Goal: Task Accomplishment & Management: Manage account settings

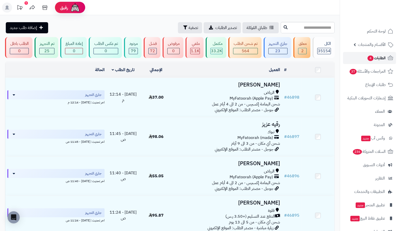
click at [385, 60] on link "الطلبات 4" at bounding box center [369, 58] width 53 height 12
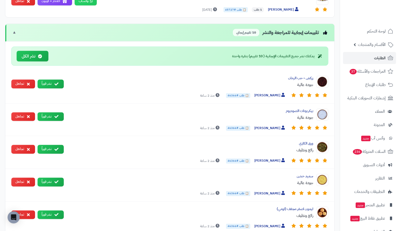
scroll to position [528, 0]
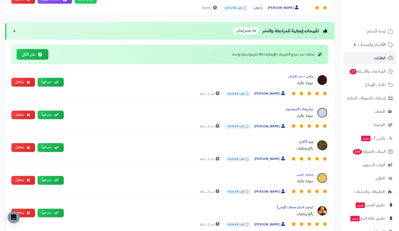
click at [51, 78] on button "نشر فوراً" at bounding box center [51, 82] width 26 height 9
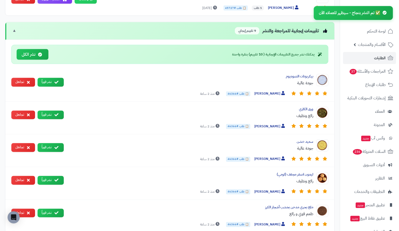
click at [51, 78] on button "نشر فوراً" at bounding box center [51, 82] width 26 height 9
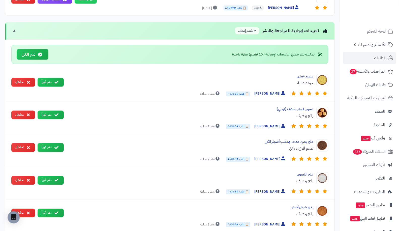
click at [51, 78] on button "نشر فوراً" at bounding box center [51, 82] width 26 height 9
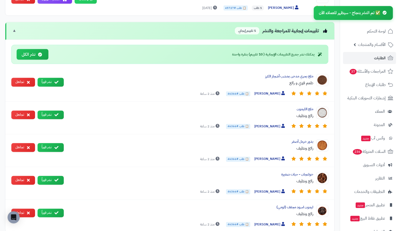
click at [51, 78] on button "نشر فوراً" at bounding box center [51, 82] width 26 height 9
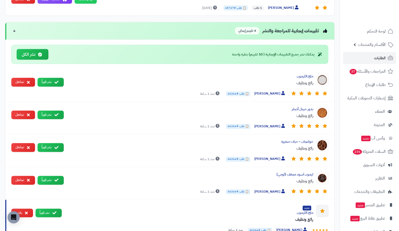
click at [51, 78] on button "نشر فوراً" at bounding box center [51, 82] width 26 height 9
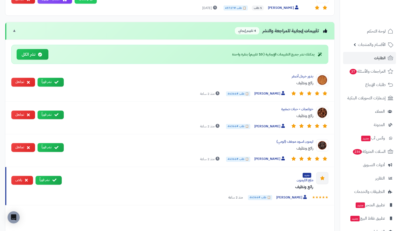
click at [51, 78] on button "نشر فوراً" at bounding box center [51, 82] width 26 height 9
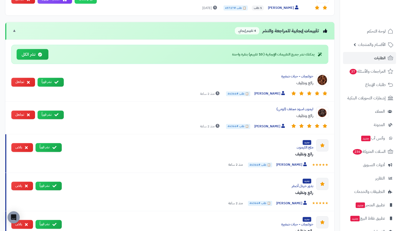
click at [51, 78] on button "نشر فوراً" at bounding box center [51, 82] width 26 height 9
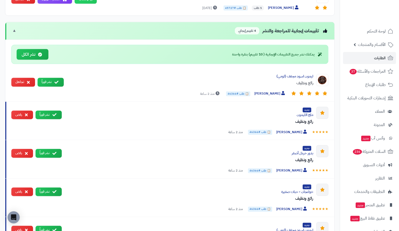
click at [51, 78] on button "نشر فوراً" at bounding box center [51, 82] width 26 height 9
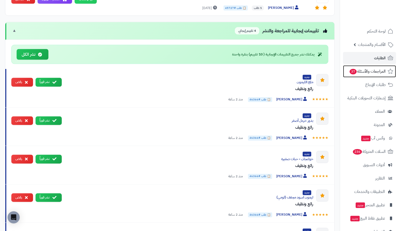
click at [374, 74] on span "المراجعات والأسئلة 37" at bounding box center [367, 71] width 37 height 7
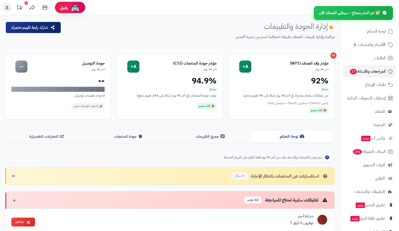
scroll to position [559, 0]
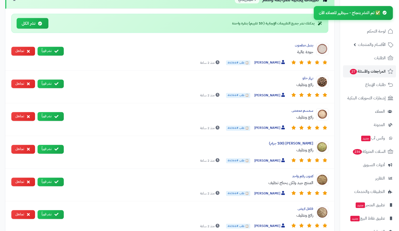
click at [53, 47] on button "نشر فوراً" at bounding box center [51, 51] width 26 height 9
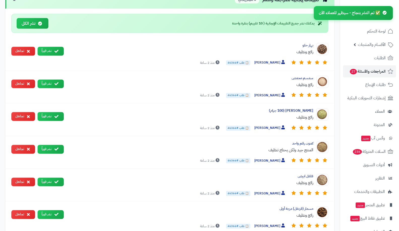
click at [53, 47] on button "نشر فوراً" at bounding box center [51, 51] width 26 height 9
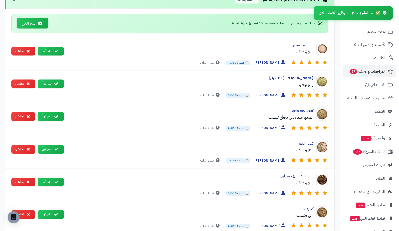
click at [53, 47] on button "نشر فوراً" at bounding box center [51, 51] width 26 height 9
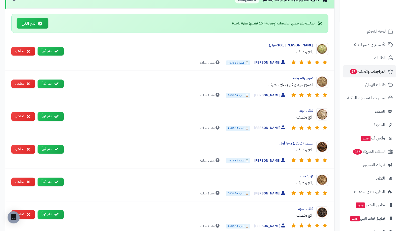
click at [53, 47] on button "نشر فوراً" at bounding box center [51, 51] width 26 height 9
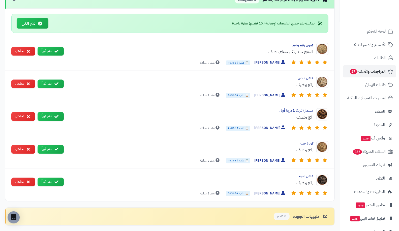
click at [53, 47] on button "نشر فوراً" at bounding box center [51, 51] width 26 height 9
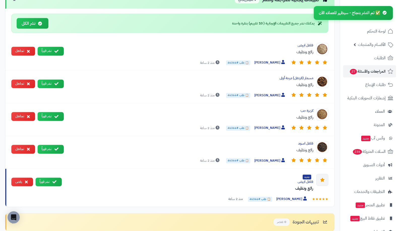
click at [53, 47] on button "نشر فوراً" at bounding box center [51, 51] width 26 height 9
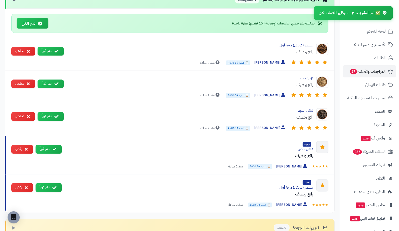
click at [53, 47] on button "نشر فوراً" at bounding box center [51, 51] width 26 height 9
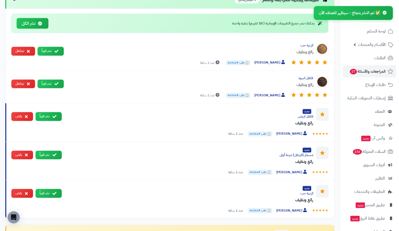
click at [53, 47] on button "نشر فوراً" at bounding box center [51, 51] width 26 height 9
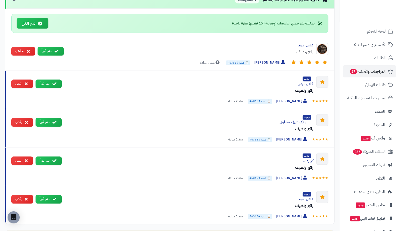
click at [53, 47] on button "نشر فوراً" at bounding box center [51, 51] width 26 height 9
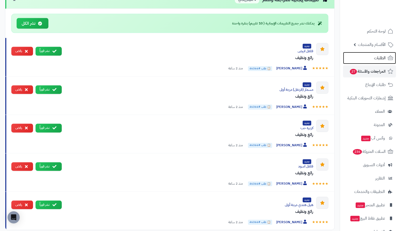
click at [367, 63] on link "الطلبات" at bounding box center [369, 58] width 53 height 12
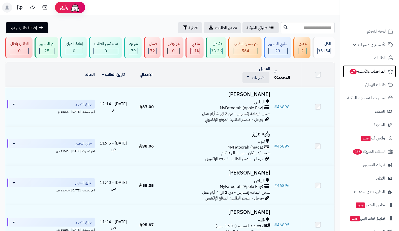
click at [365, 74] on span "المراجعات والأسئلة 17" at bounding box center [367, 71] width 37 height 7
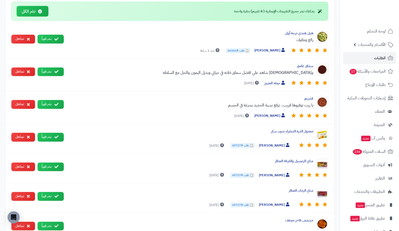
scroll to position [523, 0]
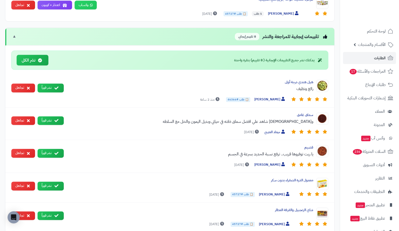
click at [62, 84] on button "نشر فوراً" at bounding box center [51, 88] width 26 height 9
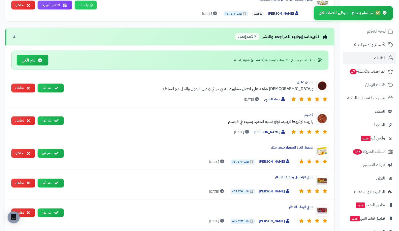
click at [62, 84] on button "نشر فوراً" at bounding box center [51, 88] width 26 height 9
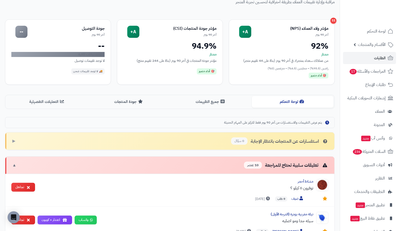
scroll to position [37, 0]
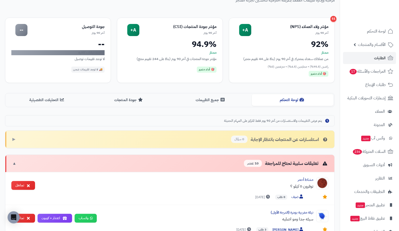
click at [212, 99] on button "جميع التقييمات" at bounding box center [211, 99] width 82 height 11
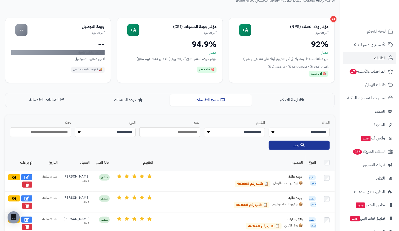
click at [252, 130] on select "**********" at bounding box center [234, 131] width 61 height 9
click at [292, 131] on select "**********" at bounding box center [299, 131] width 61 height 9
select select "*******"
click at [269, 127] on select "**********" at bounding box center [299, 131] width 61 height 9
click at [297, 144] on button "بحث" at bounding box center [299, 145] width 61 height 9
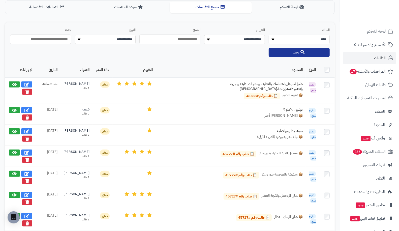
scroll to position [132, 0]
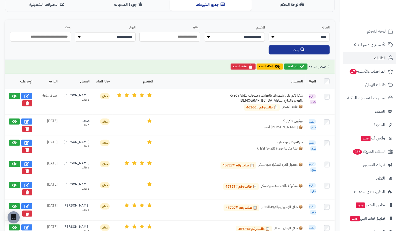
click at [28, 128] on icon at bounding box center [27, 129] width 4 height 4
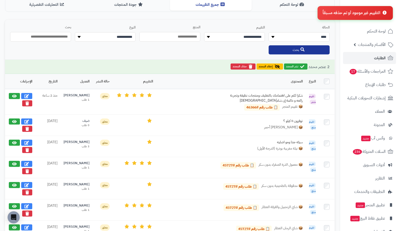
click at [26, 148] on icon at bounding box center [27, 150] width 4 height 4
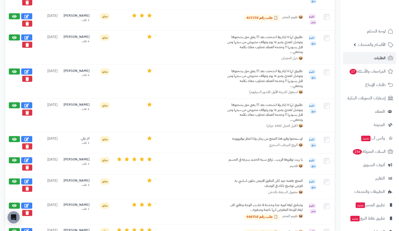
scroll to position [450, 0]
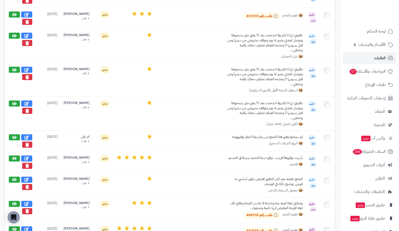
click at [28, 109] on button at bounding box center [27, 111] width 10 height 6
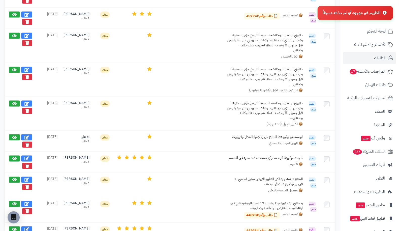
click at [26, 75] on icon at bounding box center [27, 77] width 4 height 4
click at [28, 41] on icon at bounding box center [27, 43] width 4 height 4
click at [373, 70] on span "المراجعات والأسئلة 17" at bounding box center [367, 71] width 37 height 7
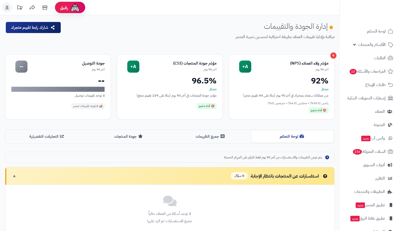
click at [225, 136] on button "جميع التقييمات" at bounding box center [211, 136] width 82 height 11
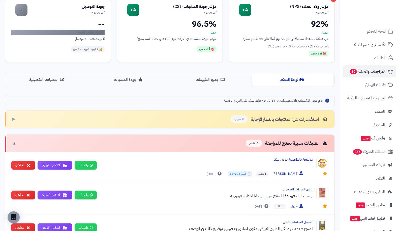
scroll to position [58, 0]
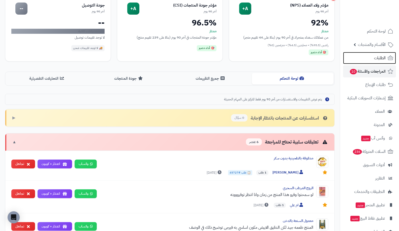
click at [362, 56] on link "الطلبات" at bounding box center [369, 58] width 53 height 12
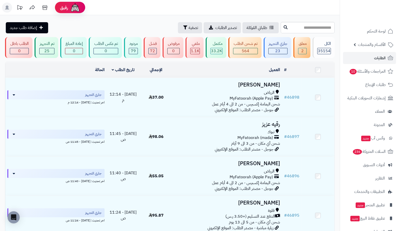
click at [283, 108] on td "# 46898" at bounding box center [291, 97] width 19 height 39
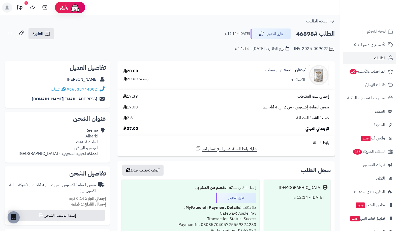
click at [366, 55] on link "الطلبات" at bounding box center [369, 58] width 53 height 12
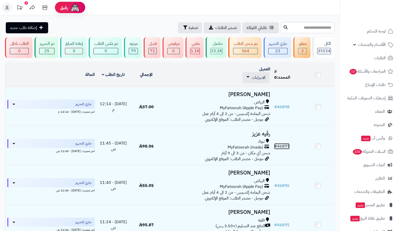
click at [283, 145] on link "# 46897" at bounding box center [281, 146] width 15 height 6
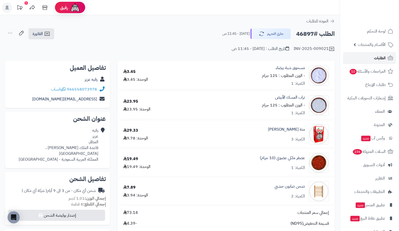
click at [371, 53] on link "الطلبات" at bounding box center [369, 58] width 53 height 12
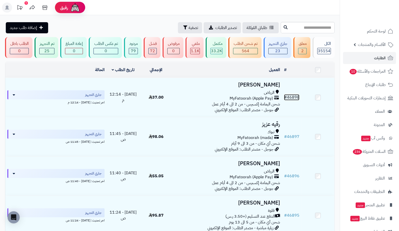
click at [287, 95] on link "# 46898" at bounding box center [291, 97] width 15 height 6
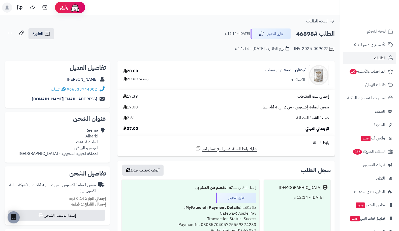
click at [384, 56] on span "الطلبات" at bounding box center [380, 57] width 12 height 7
